Goal: Task Accomplishment & Management: Manage account settings

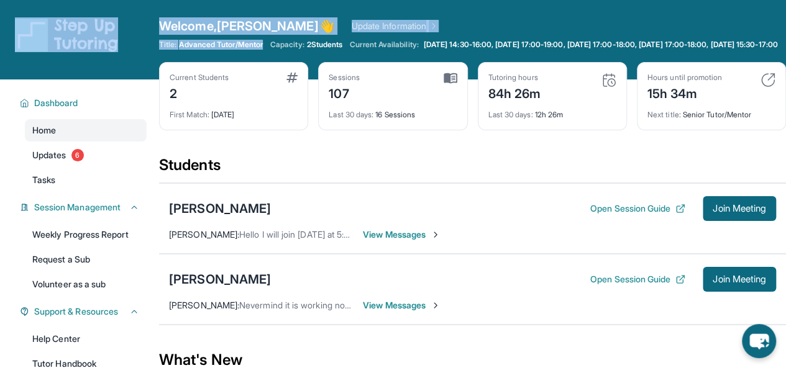
drag, startPoint x: 107, startPoint y: 57, endPoint x: 262, endPoint y: 61, distance: 155.3
click at [262, 61] on div "Open sidebar Welcome, Jacklyn 👋 Update Information Title: Advanced Tutor/Mentor…" at bounding box center [393, 40] width 786 height 80
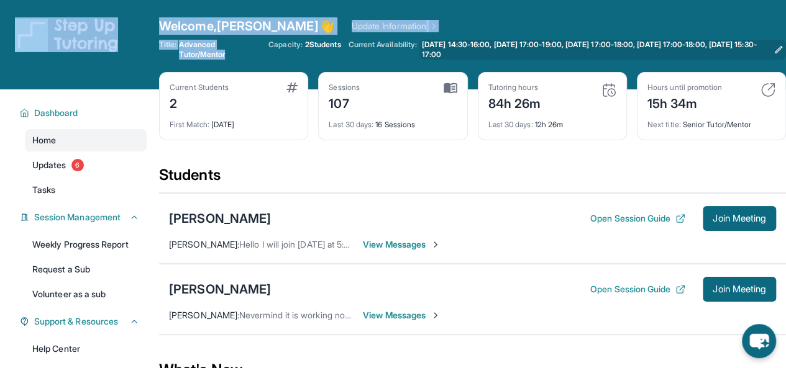
click at [484, 45] on span "[DATE] 14:30-16:00, [DATE] 17:00-19:00, [DATE] 17:00-18:00, [DATE] 17:00-18:00,…" at bounding box center [595, 50] width 347 height 20
